Goal: Transaction & Acquisition: Purchase product/service

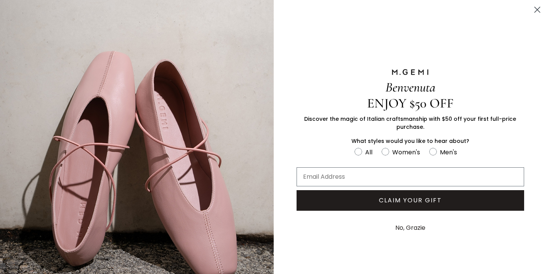
click at [538, 10] on circle "Close dialog" at bounding box center [537, 9] width 13 height 13
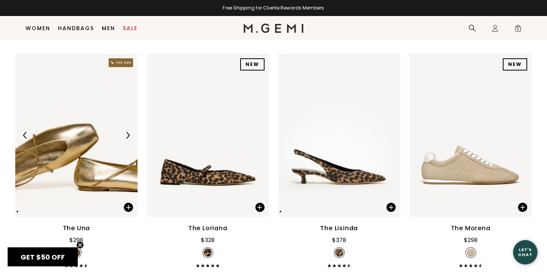
scroll to position [166, 0]
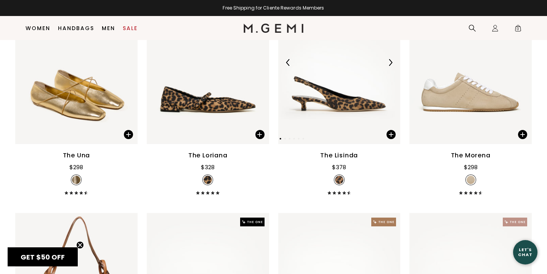
click at [387, 66] on img at bounding box center [390, 62] width 7 height 7
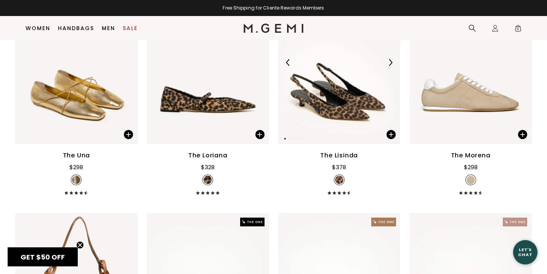
click at [387, 66] on img at bounding box center [390, 62] width 7 height 7
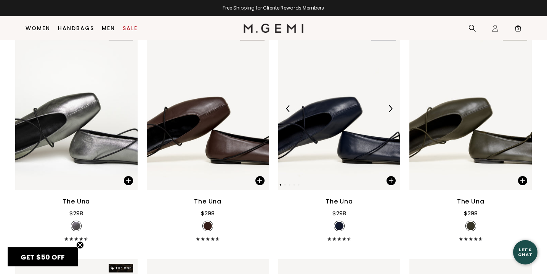
scroll to position [842, 0]
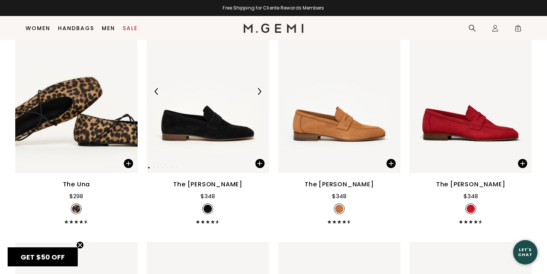
click at [259, 89] on img at bounding box center [259, 91] width 7 height 7
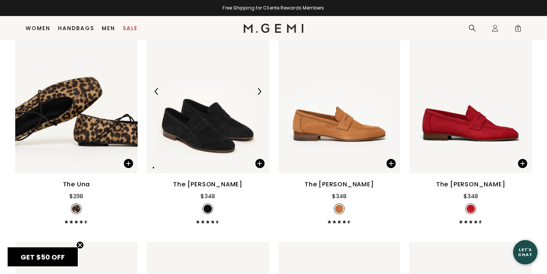
click at [260, 89] on img at bounding box center [259, 91] width 7 height 7
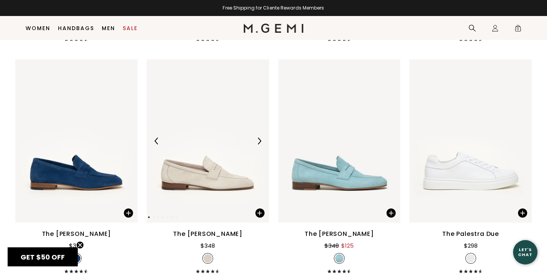
scroll to position [1026, 0]
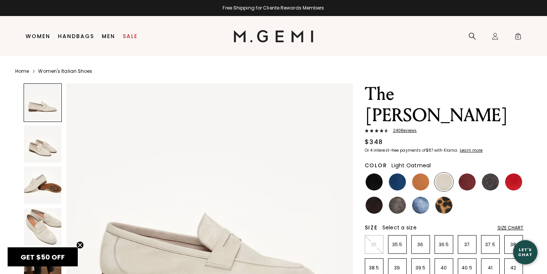
click at [48, 145] on img at bounding box center [43, 144] width 38 height 38
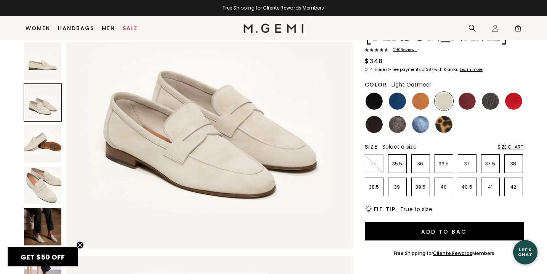
scroll to position [78, 0]
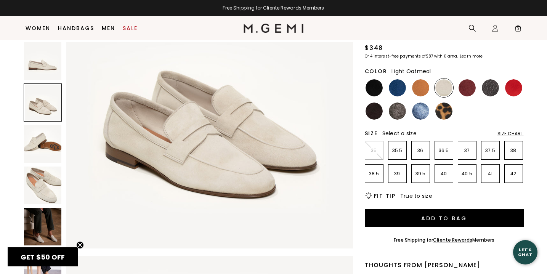
click at [508, 131] on div "Size Chart" at bounding box center [510, 134] width 26 height 6
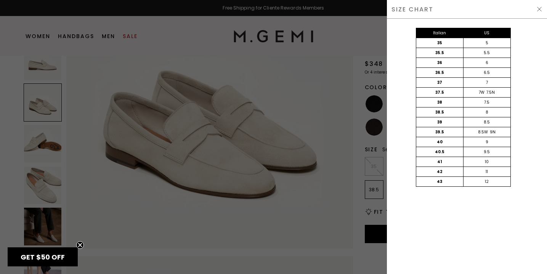
scroll to position [0, 0]
click at [369, 196] on div at bounding box center [273, 137] width 547 height 274
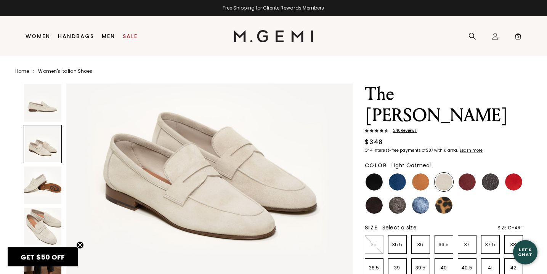
scroll to position [78, 0]
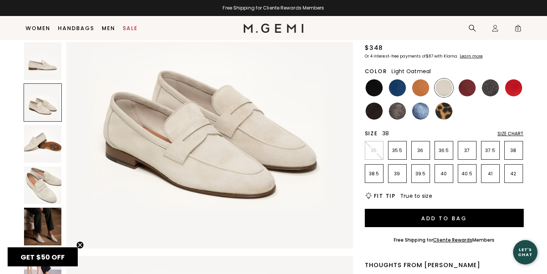
click at [512, 147] on p "38" at bounding box center [513, 150] width 18 height 6
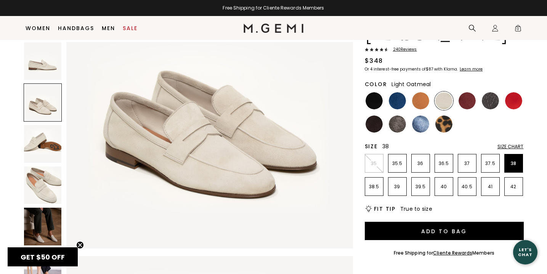
scroll to position [58, 0]
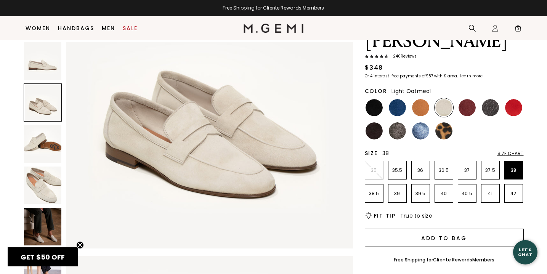
click at [435, 229] on button "Add to Bag" at bounding box center [444, 238] width 159 height 18
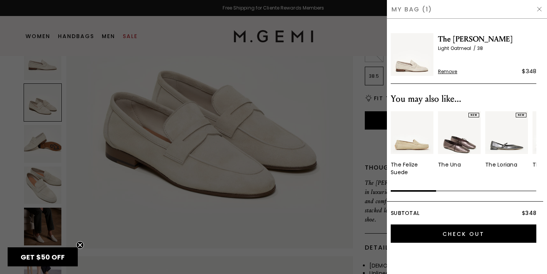
scroll to position [0, 0]
click at [363, 220] on div at bounding box center [273, 137] width 547 height 274
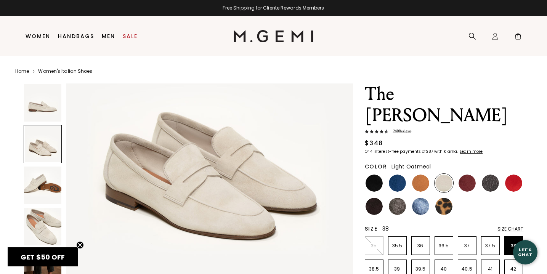
scroll to position [193, 0]
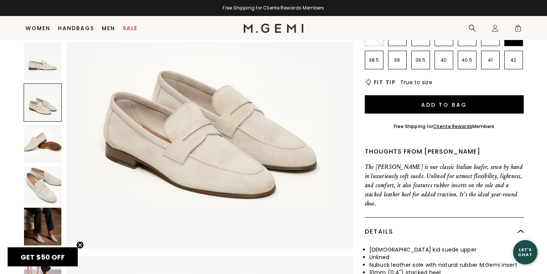
click at [38, 127] on img at bounding box center [43, 144] width 38 height 38
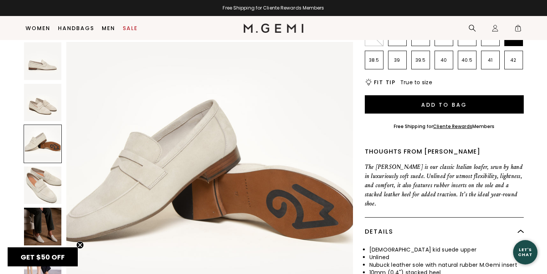
click at [47, 173] on img at bounding box center [43, 186] width 38 height 38
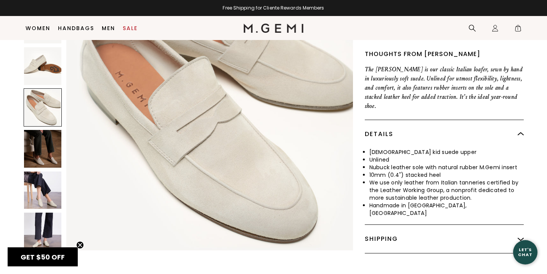
scroll to position [307, 0]
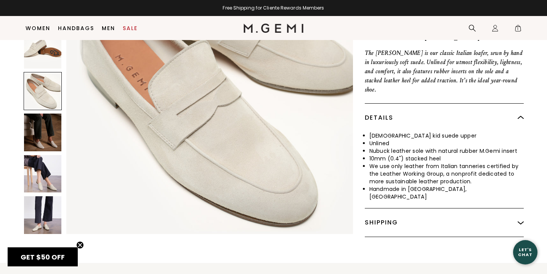
click at [44, 155] on img at bounding box center [43, 174] width 38 height 38
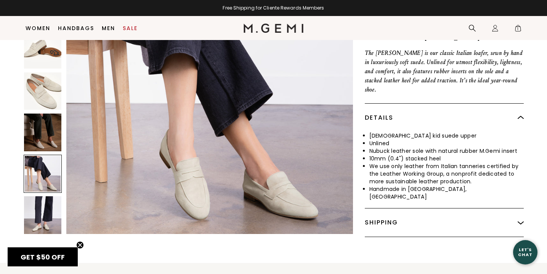
click at [423, 208] on div "Shipping" at bounding box center [444, 222] width 159 height 28
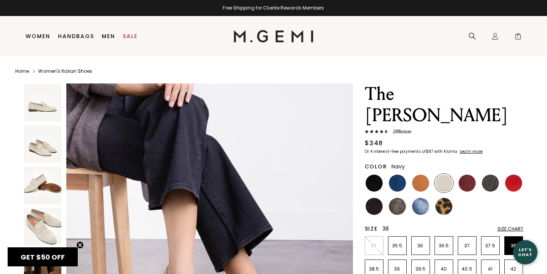
scroll to position [0, 0]
click at [494, 175] on img at bounding box center [490, 183] width 17 height 17
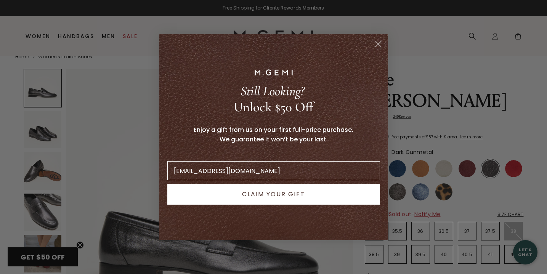
type input "chan.sydney1@gmail.com"
click at [283, 196] on button "CLAIM YOUR GIFT" at bounding box center [273, 194] width 213 height 21
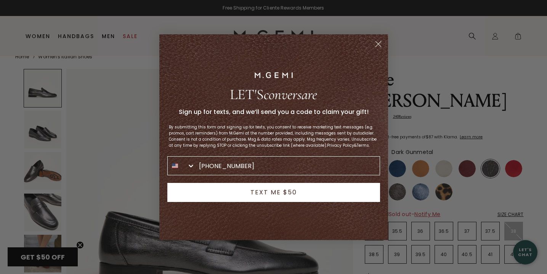
type input "214-843-5082"
click at [303, 192] on button "TEXT ME $50" at bounding box center [273, 192] width 213 height 19
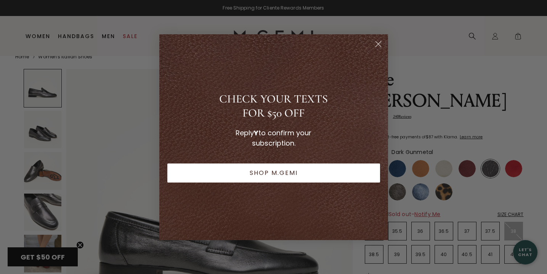
click at [375, 43] on circle "Close dialog" at bounding box center [377, 43] width 13 height 13
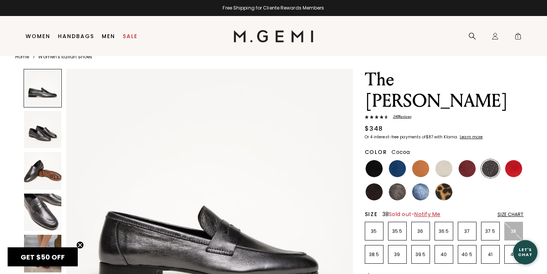
drag, startPoint x: 399, startPoint y: 176, endPoint x: 388, endPoint y: 175, distance: 10.8
click at [399, 183] on img at bounding box center [397, 191] width 17 height 17
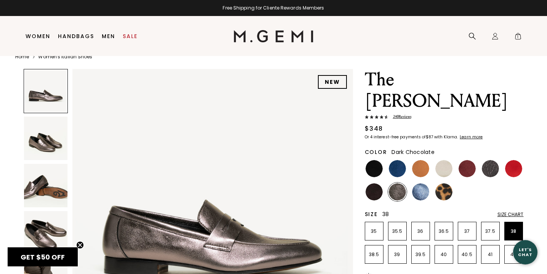
click at [381, 183] on img at bounding box center [373, 191] width 17 height 17
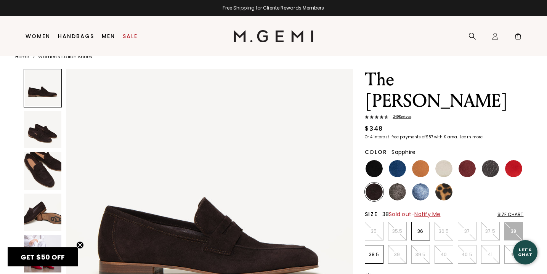
click at [422, 183] on img at bounding box center [420, 191] width 17 height 17
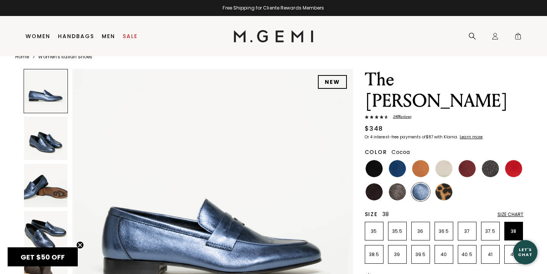
click at [380, 183] on img at bounding box center [373, 191] width 17 height 17
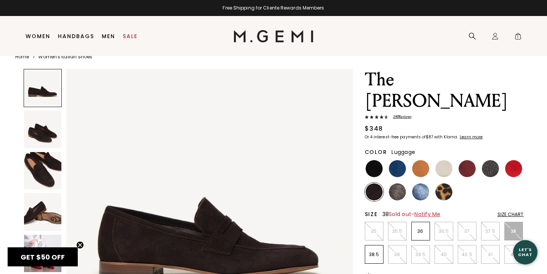
click at [418, 160] on img at bounding box center [420, 168] width 17 height 17
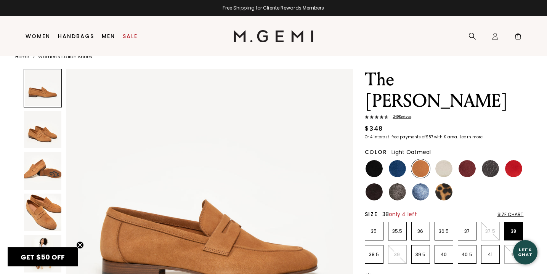
click at [448, 160] on img at bounding box center [443, 168] width 17 height 17
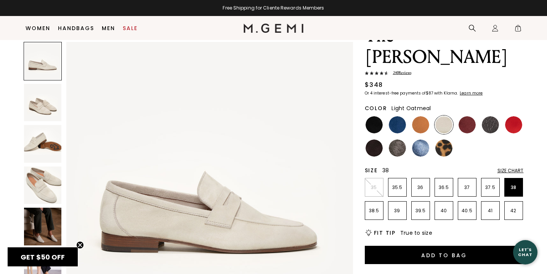
scroll to position [58, 0]
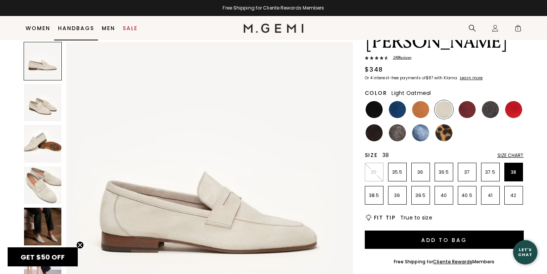
click at [74, 31] on link "Handbags" at bounding box center [76, 28] width 36 height 6
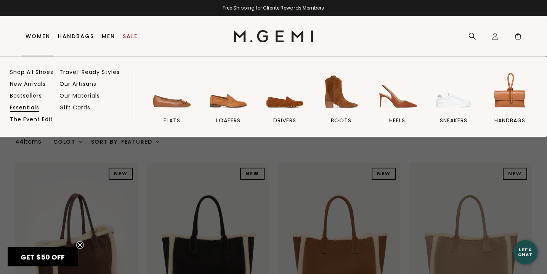
click at [31, 109] on link "Essentials" at bounding box center [24, 107] width 29 height 7
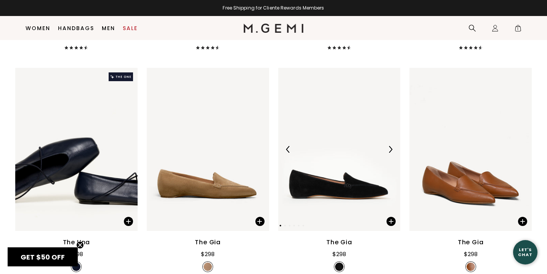
scroll to position [1456, 0]
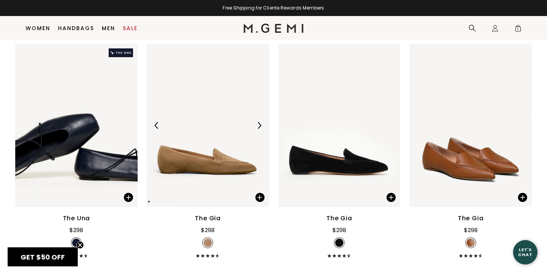
click at [261, 123] on img at bounding box center [259, 125] width 7 height 7
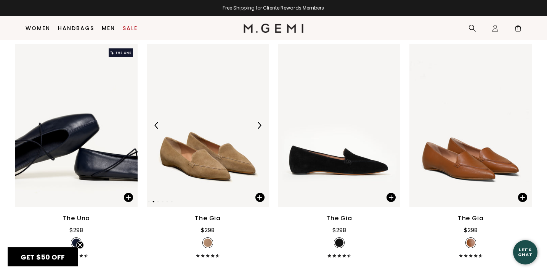
click at [261, 123] on img at bounding box center [259, 125] width 7 height 7
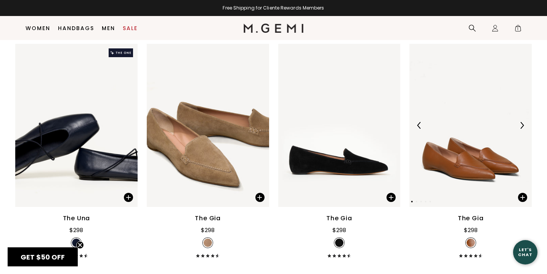
click at [520, 129] on div at bounding box center [522, 125] width 12 height 12
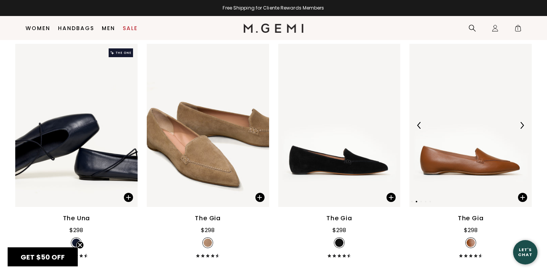
click at [520, 129] on div at bounding box center [522, 125] width 12 height 12
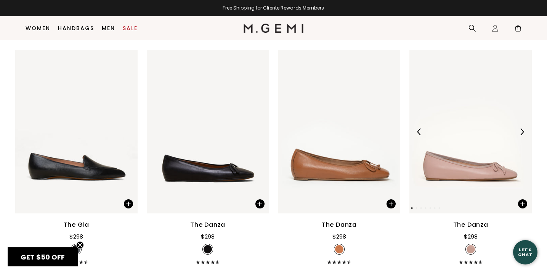
scroll to position [1699, 0]
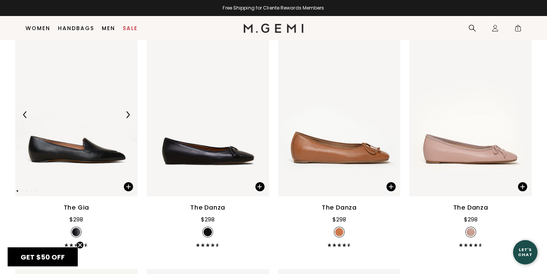
click at [127, 114] on img at bounding box center [127, 114] width 7 height 7
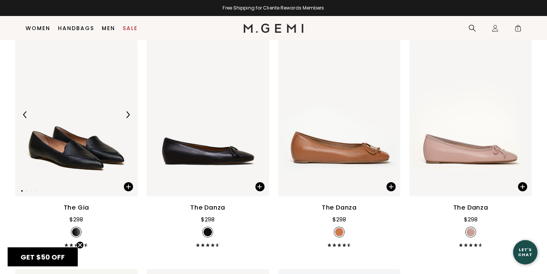
click at [127, 114] on img at bounding box center [127, 114] width 7 height 7
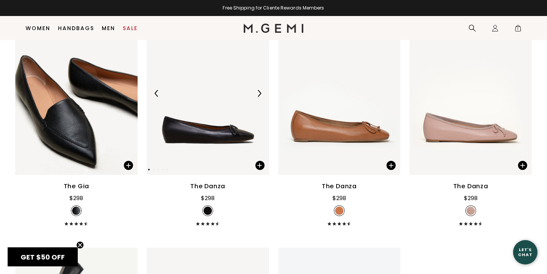
scroll to position [1722, 0]
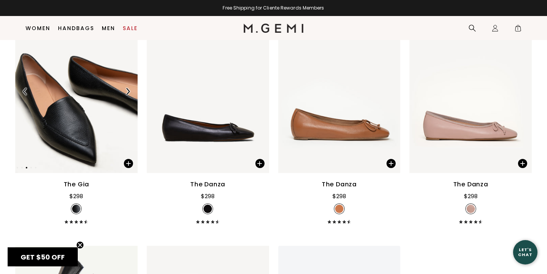
click at [91, 100] on img at bounding box center [76, 91] width 122 height 163
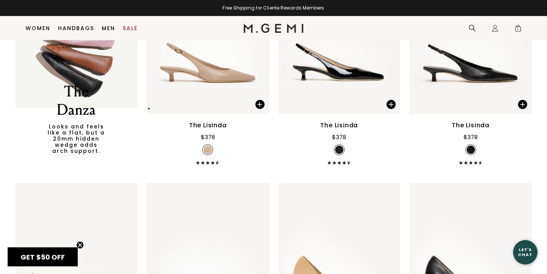
scroll to position [2016, 0]
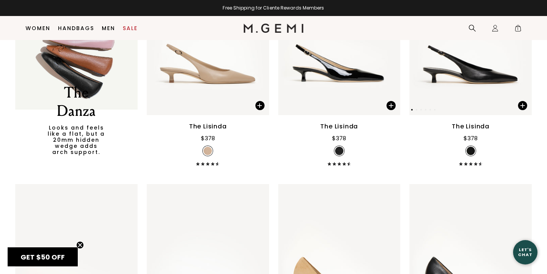
click at [492, 64] on img at bounding box center [470, 33] width 122 height 163
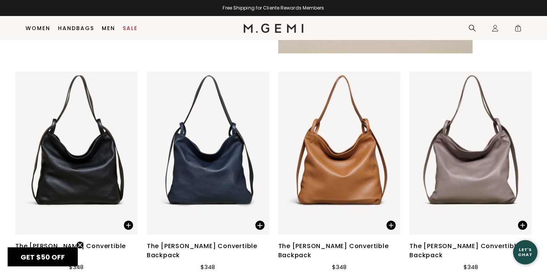
scroll to position [4930, 0]
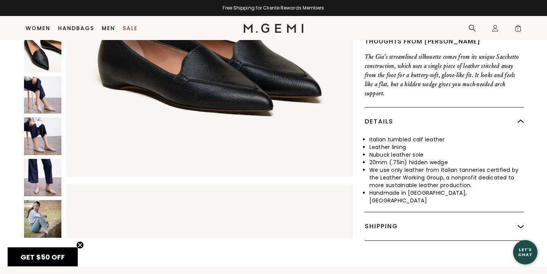
scroll to position [277, 0]
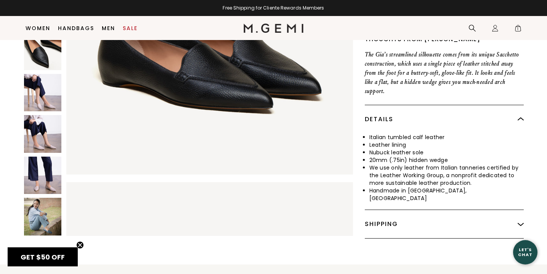
click at [43, 199] on img at bounding box center [43, 217] width 38 height 38
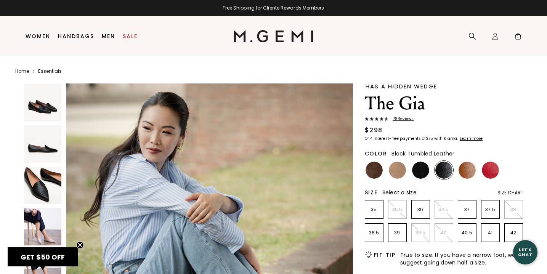
scroll to position [0, 0]
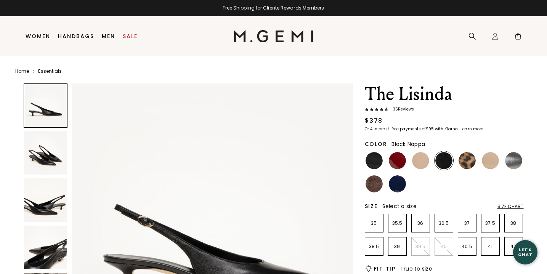
click at [49, 149] on img at bounding box center [45, 152] width 43 height 43
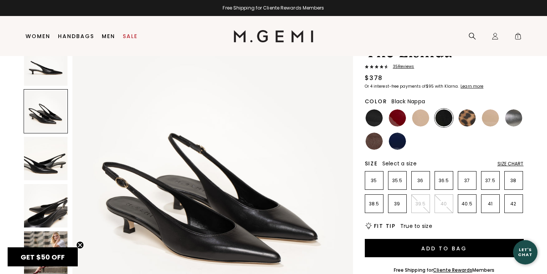
scroll to position [82, 0]
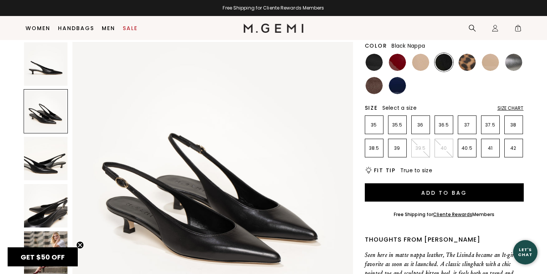
click at [26, 206] on img at bounding box center [45, 205] width 43 height 43
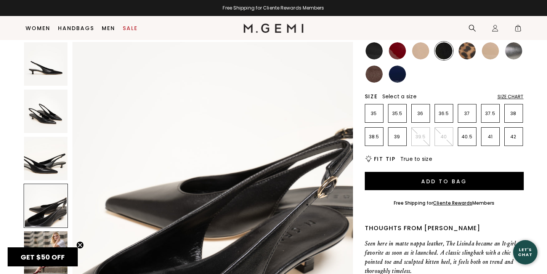
scroll to position [94, 0]
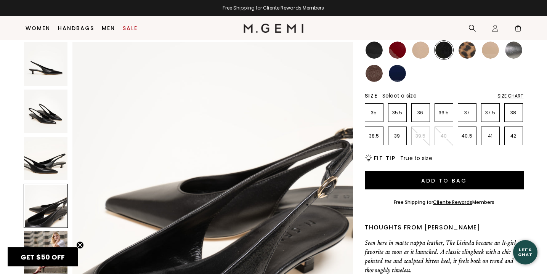
click at [40, 234] on img at bounding box center [45, 252] width 43 height 43
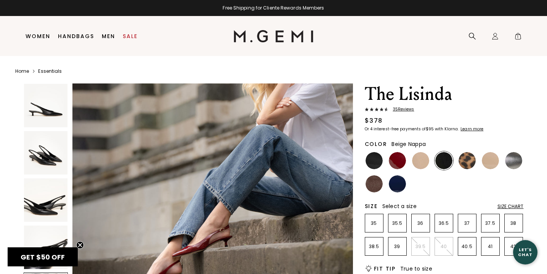
scroll to position [0, 0]
click at [373, 157] on img at bounding box center [373, 160] width 17 height 17
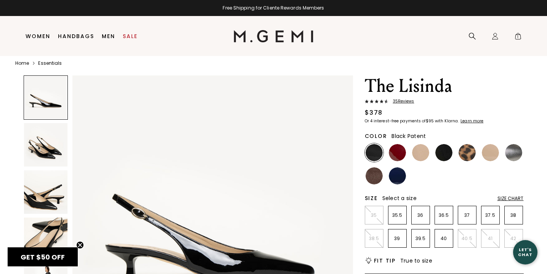
scroll to position [9, 0]
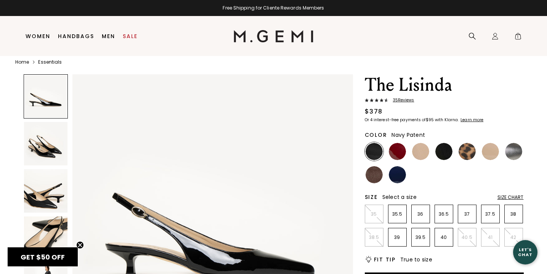
click at [401, 180] on img at bounding box center [397, 174] width 17 height 17
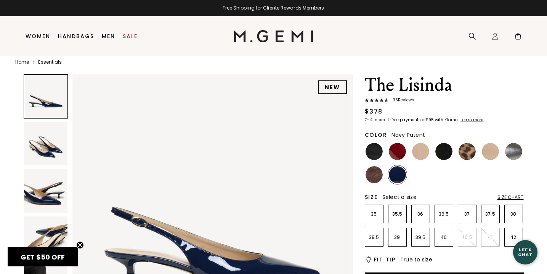
click at [418, 162] on ul at bounding box center [444, 163] width 159 height 42
click at [419, 156] on img at bounding box center [420, 151] width 17 height 17
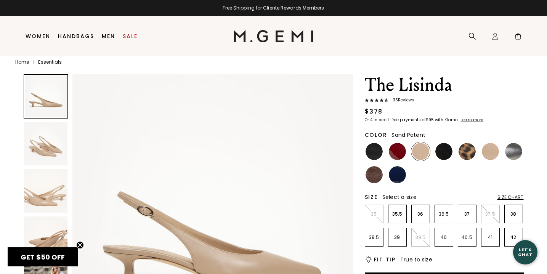
click at [491, 152] on img at bounding box center [490, 151] width 17 height 17
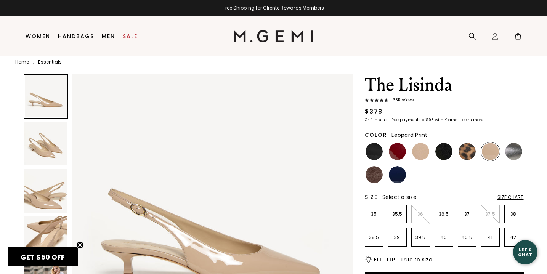
click at [472, 149] on img at bounding box center [466, 151] width 17 height 17
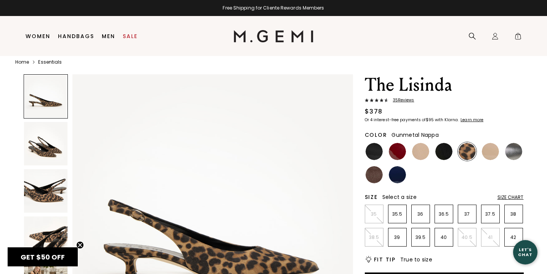
click at [513, 149] on img at bounding box center [513, 151] width 17 height 17
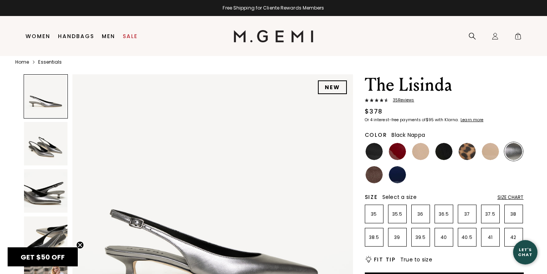
click at [447, 155] on img at bounding box center [443, 151] width 17 height 17
